Goal: Transaction & Acquisition: Purchase product/service

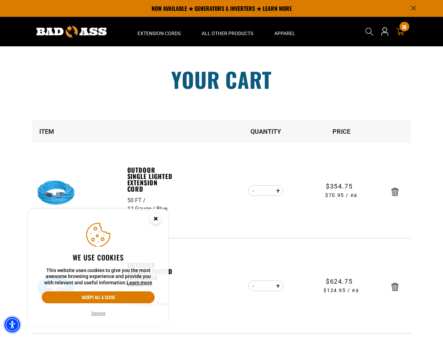
click at [12, 324] on img "Accessibility Menu" at bounding box center [12, 324] width 15 height 15
